Goal: Find specific page/section: Find specific page/section

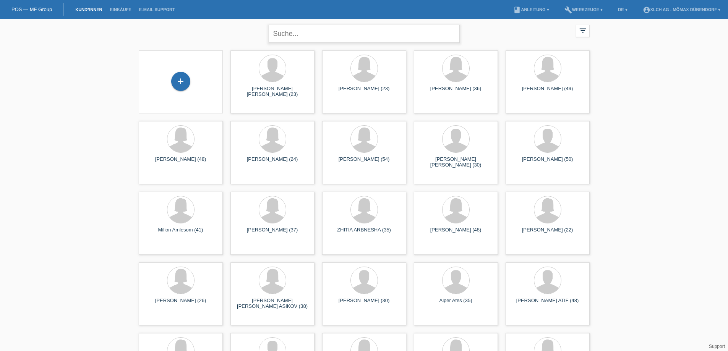
click at [293, 32] on input "text" at bounding box center [364, 34] width 191 height 18
click at [311, 32] on input "text" at bounding box center [364, 34] width 191 height 18
paste input "MESA PEREZ"
type input "MESA PEREZ"
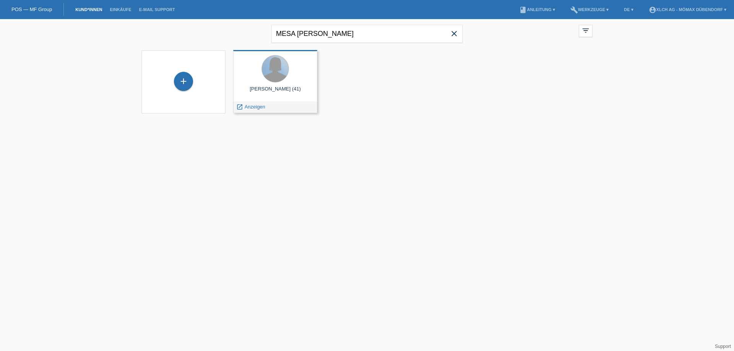
click at [273, 80] on div at bounding box center [275, 68] width 27 height 27
click at [270, 81] on div at bounding box center [275, 68] width 27 height 27
click at [244, 108] on link "launch Anzeigen" at bounding box center [250, 107] width 29 height 6
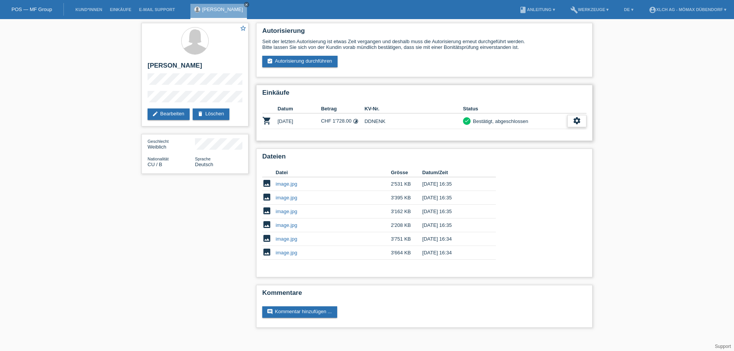
click at [579, 123] on icon "settings" at bounding box center [577, 121] width 8 height 8
click at [553, 156] on span "Vertrag herunterladen" at bounding box center [547, 155] width 50 height 9
